Goal: Navigation & Orientation: Find specific page/section

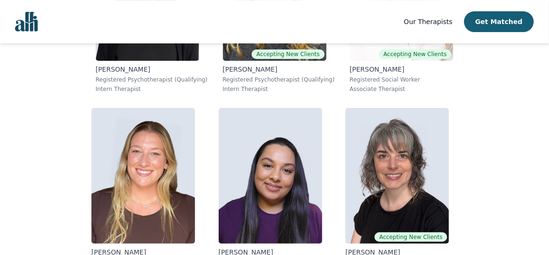
scroll to position [5997, 0]
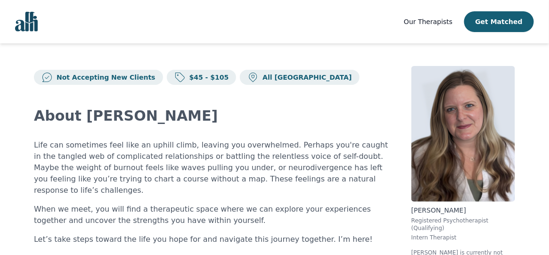
scroll to position [0, 0]
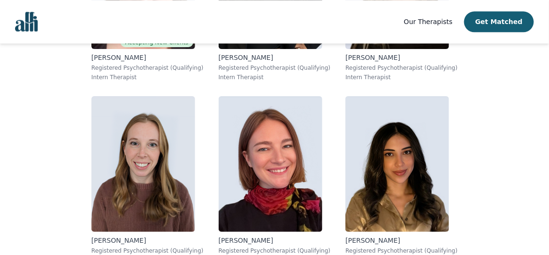
scroll to position [4728, 0]
